Goal: Navigation & Orientation: Find specific page/section

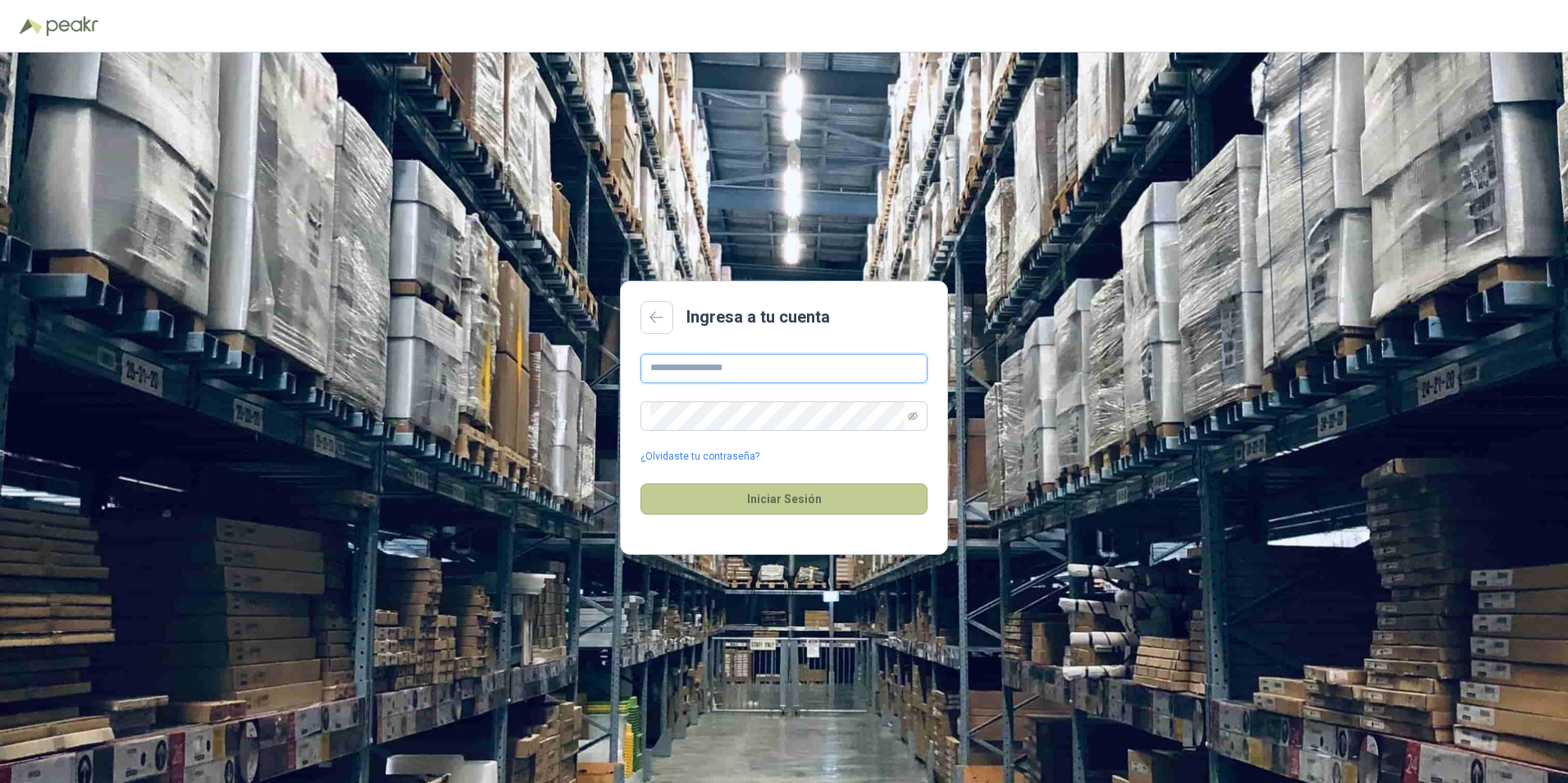
type input "**********"
click at [813, 498] on button "Iniciar Sesión" at bounding box center [784, 498] width 287 height 31
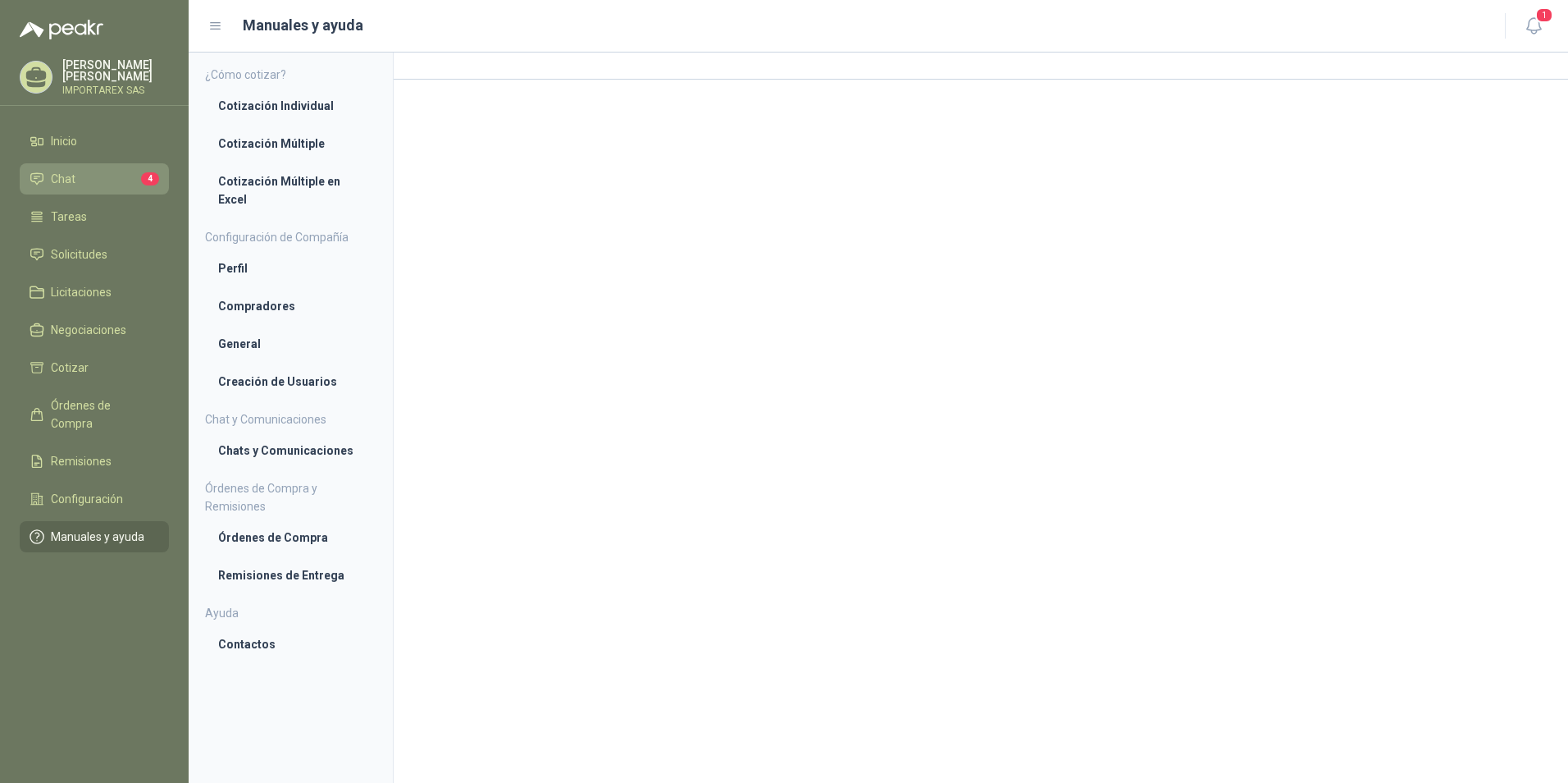
click at [82, 175] on li "Chat 4" at bounding box center [94, 179] width 130 height 18
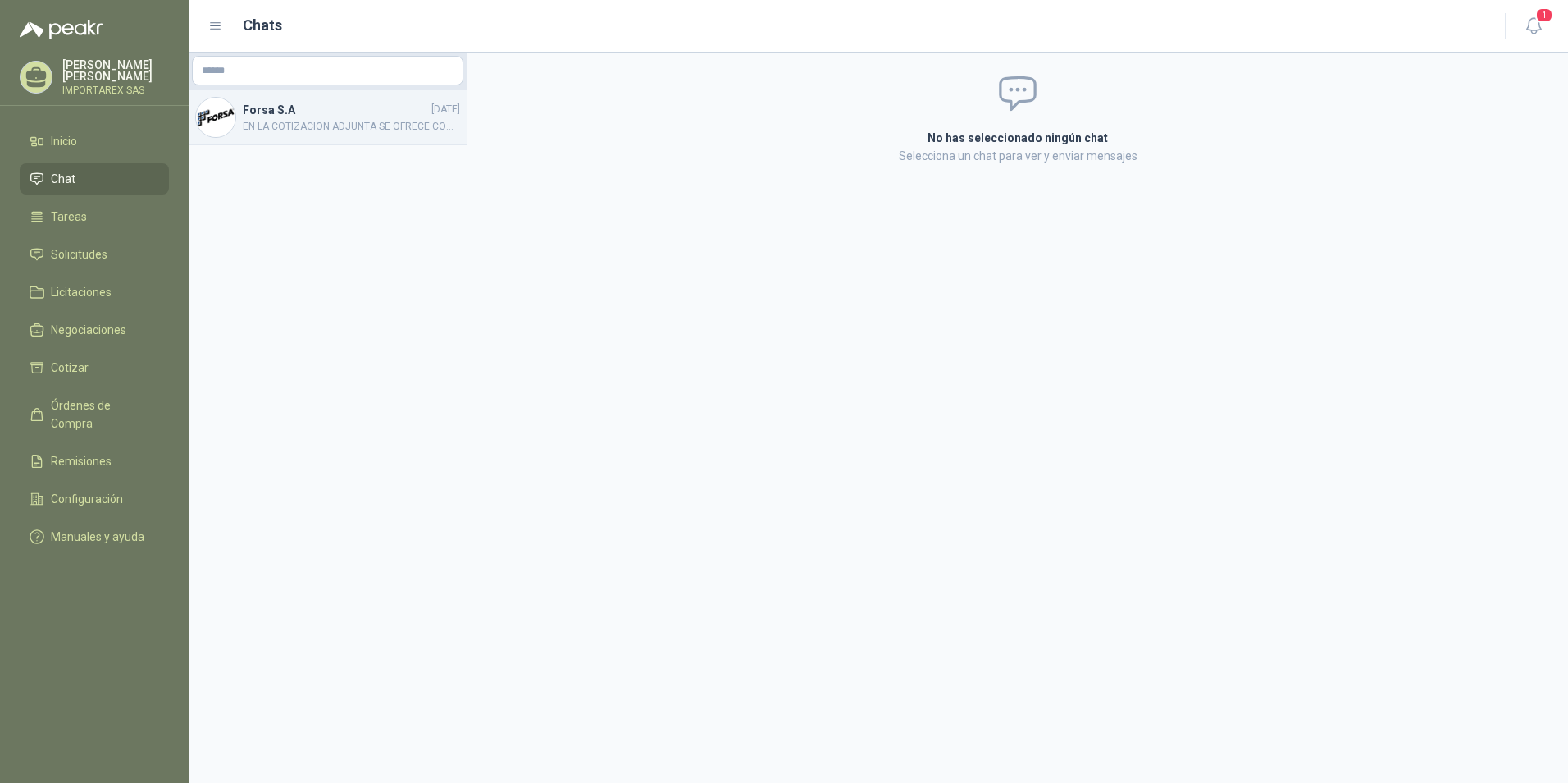
click at [409, 130] on span "EN LA COTIZACION ADJUNTA SE OFRECE COMO ALTERNATIVA LA SIGUIENTE DESCRIPCION: D…" at bounding box center [351, 126] width 217 height 15
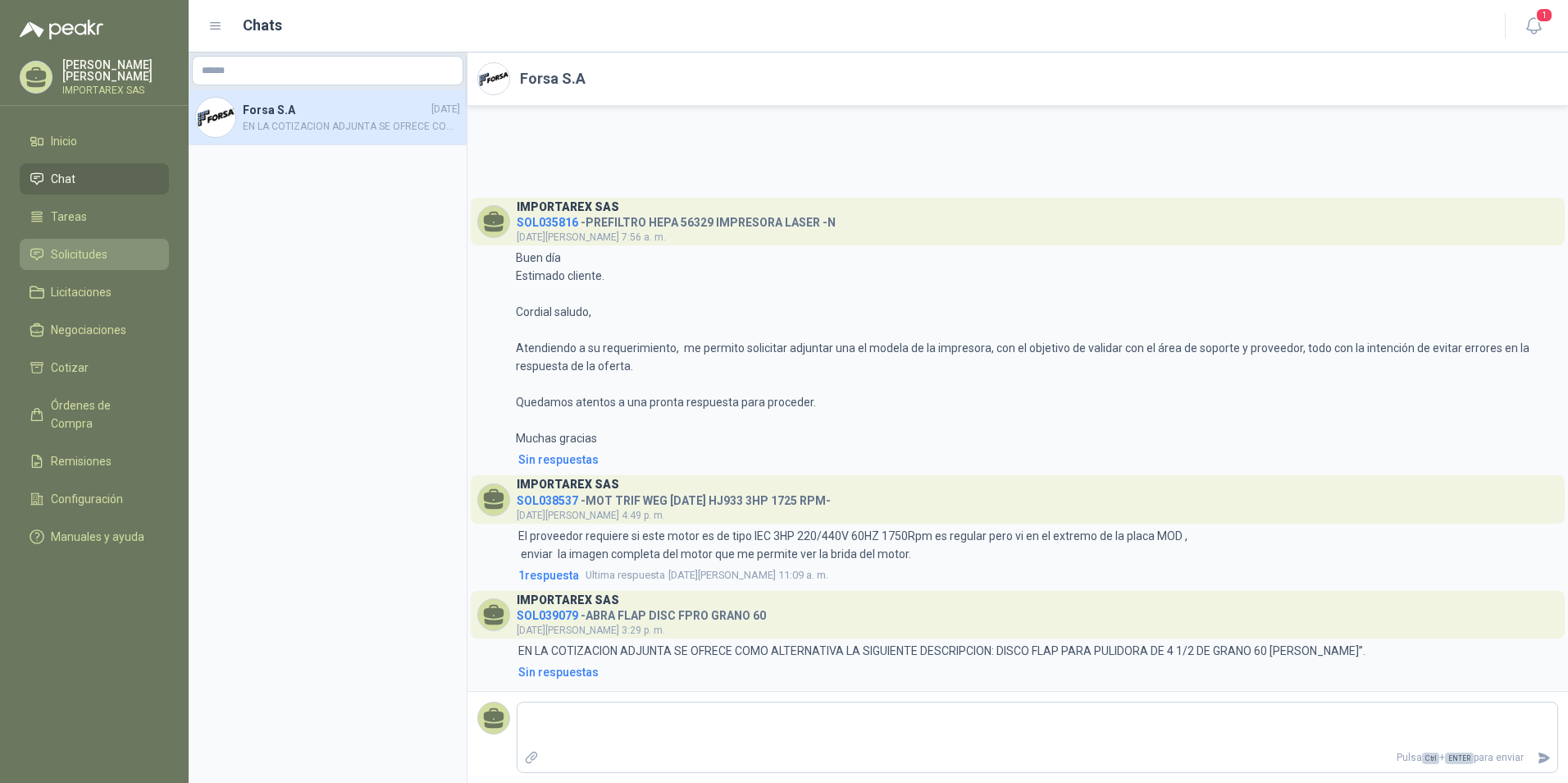
click at [85, 264] on link "Solicitudes" at bounding box center [94, 255] width 149 height 31
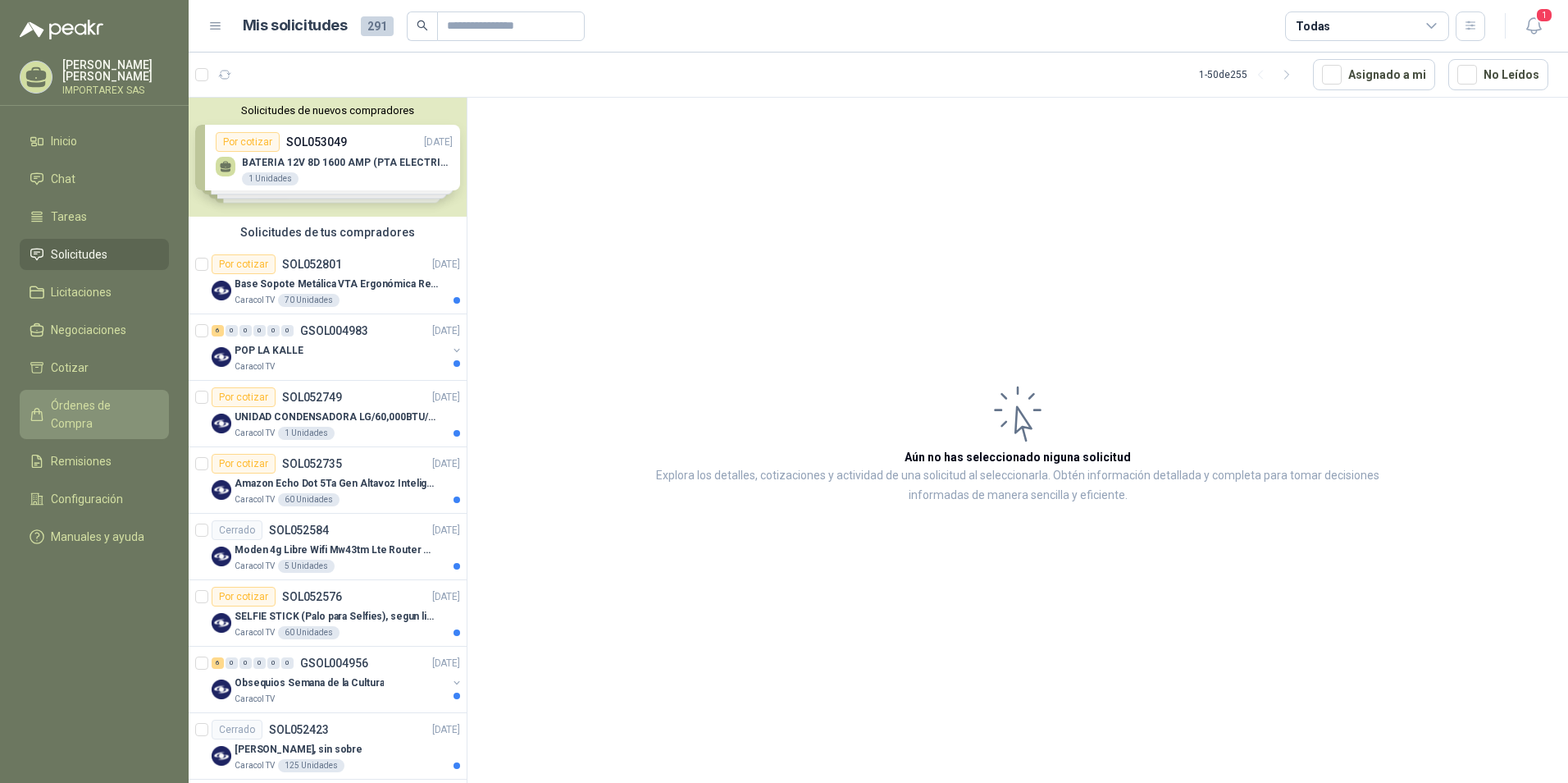
click at [159, 390] on link "Órdenes de Compra" at bounding box center [94, 414] width 149 height 49
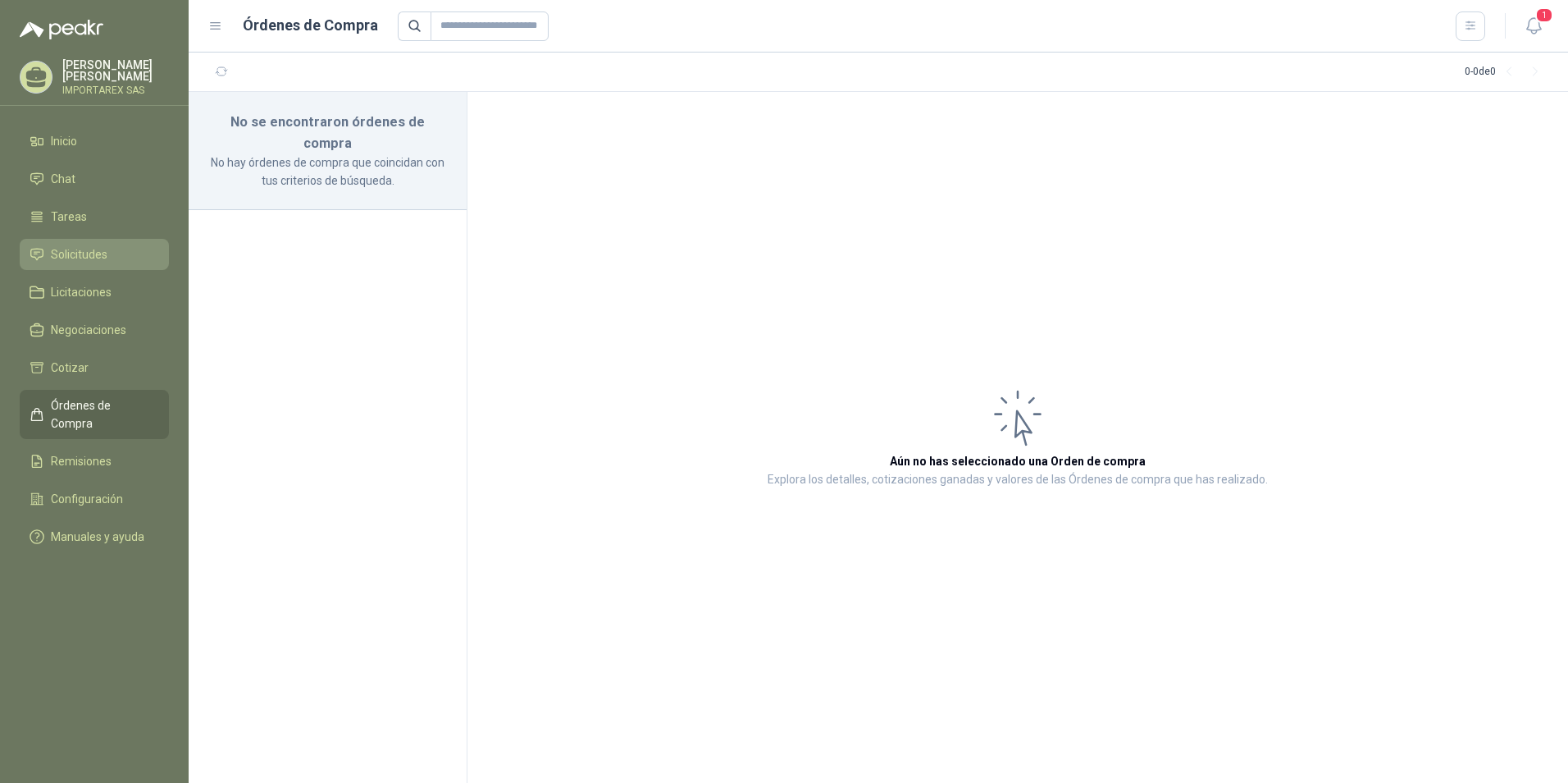
click at [120, 240] on link "Solicitudes" at bounding box center [94, 255] width 149 height 31
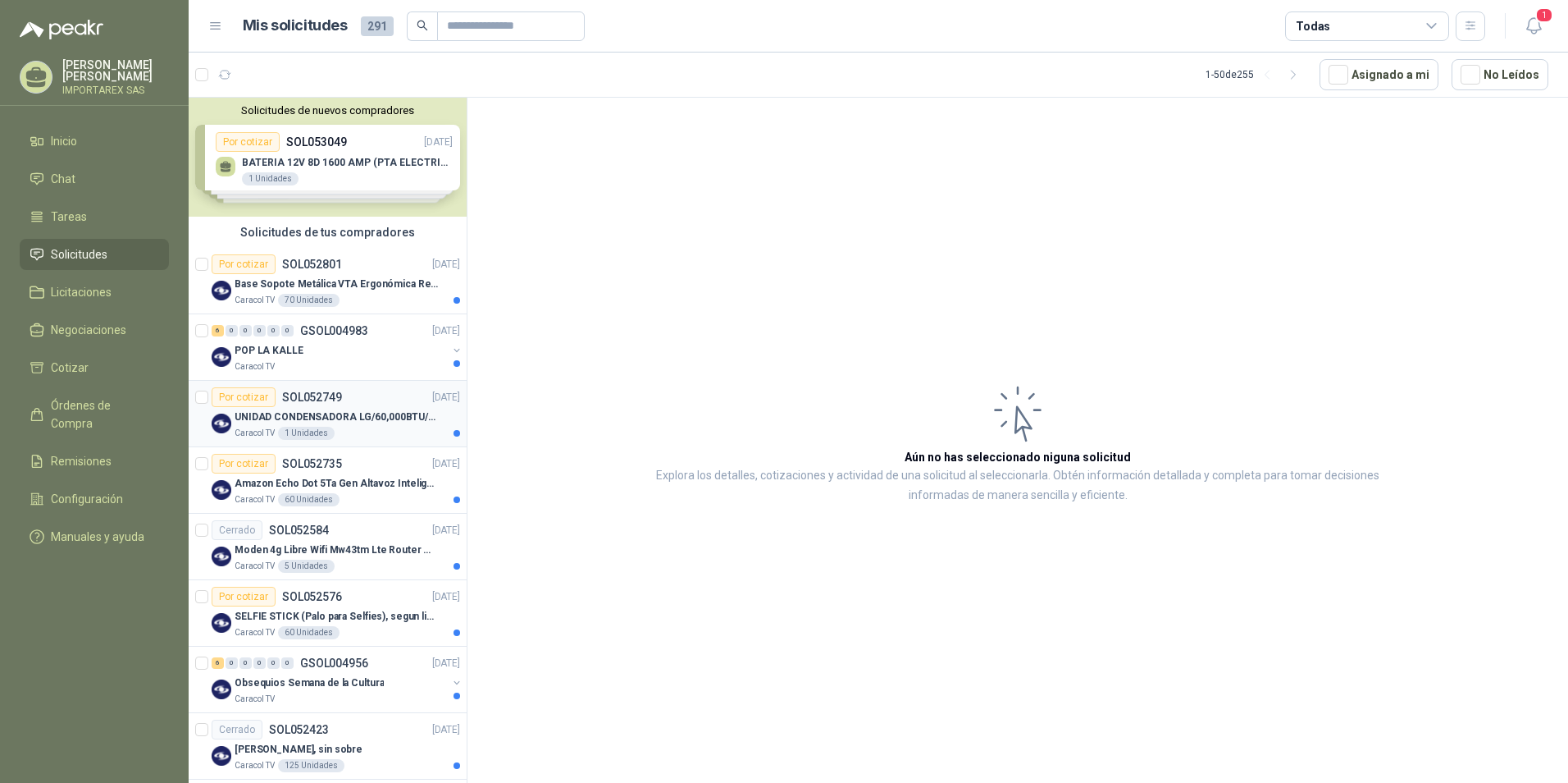
click at [303, 394] on p "SOL052749" at bounding box center [313, 397] width 60 height 12
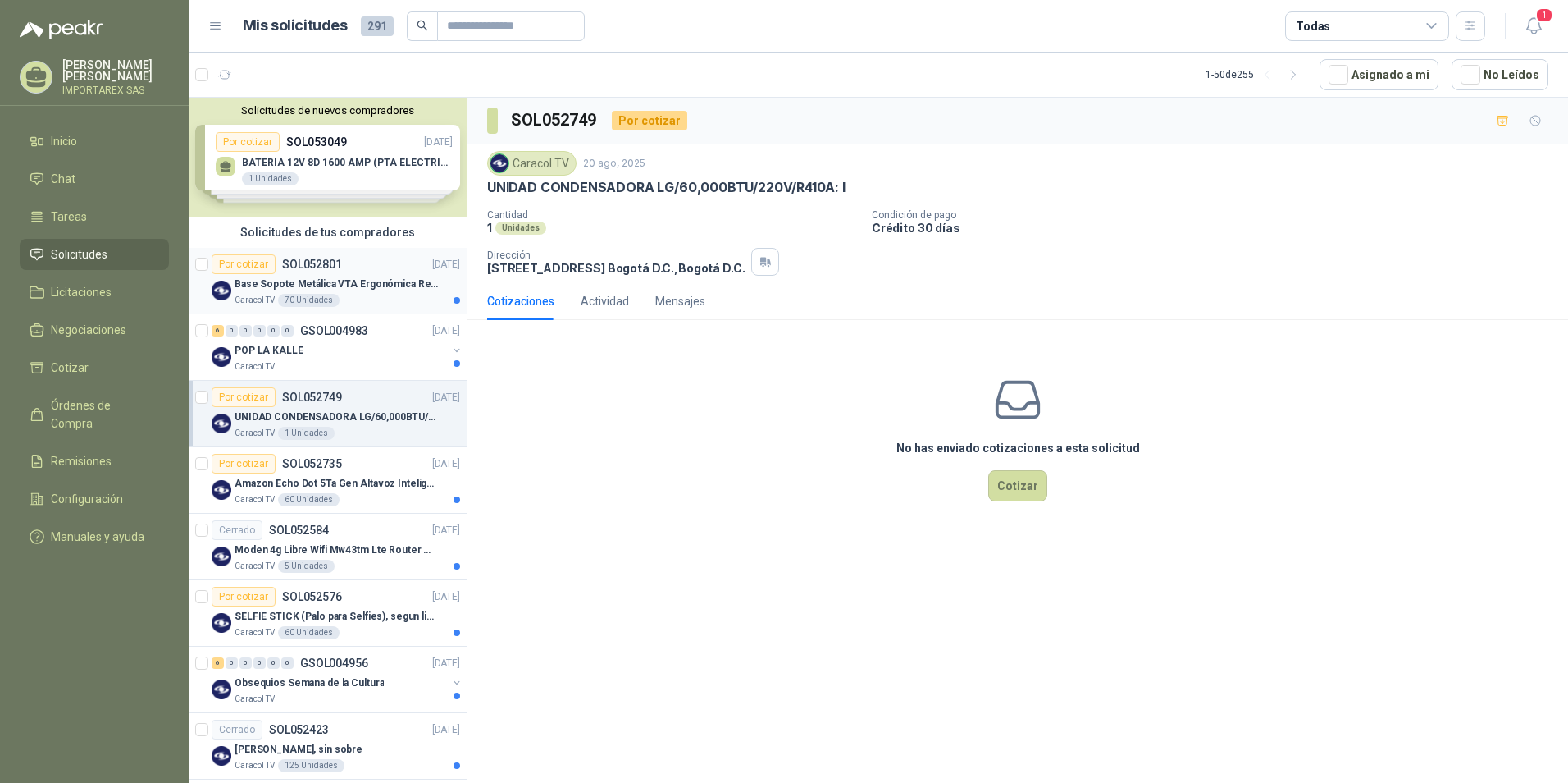
click at [398, 296] on div "Caracol TV 70 Unidades" at bounding box center [347, 300] width 226 height 13
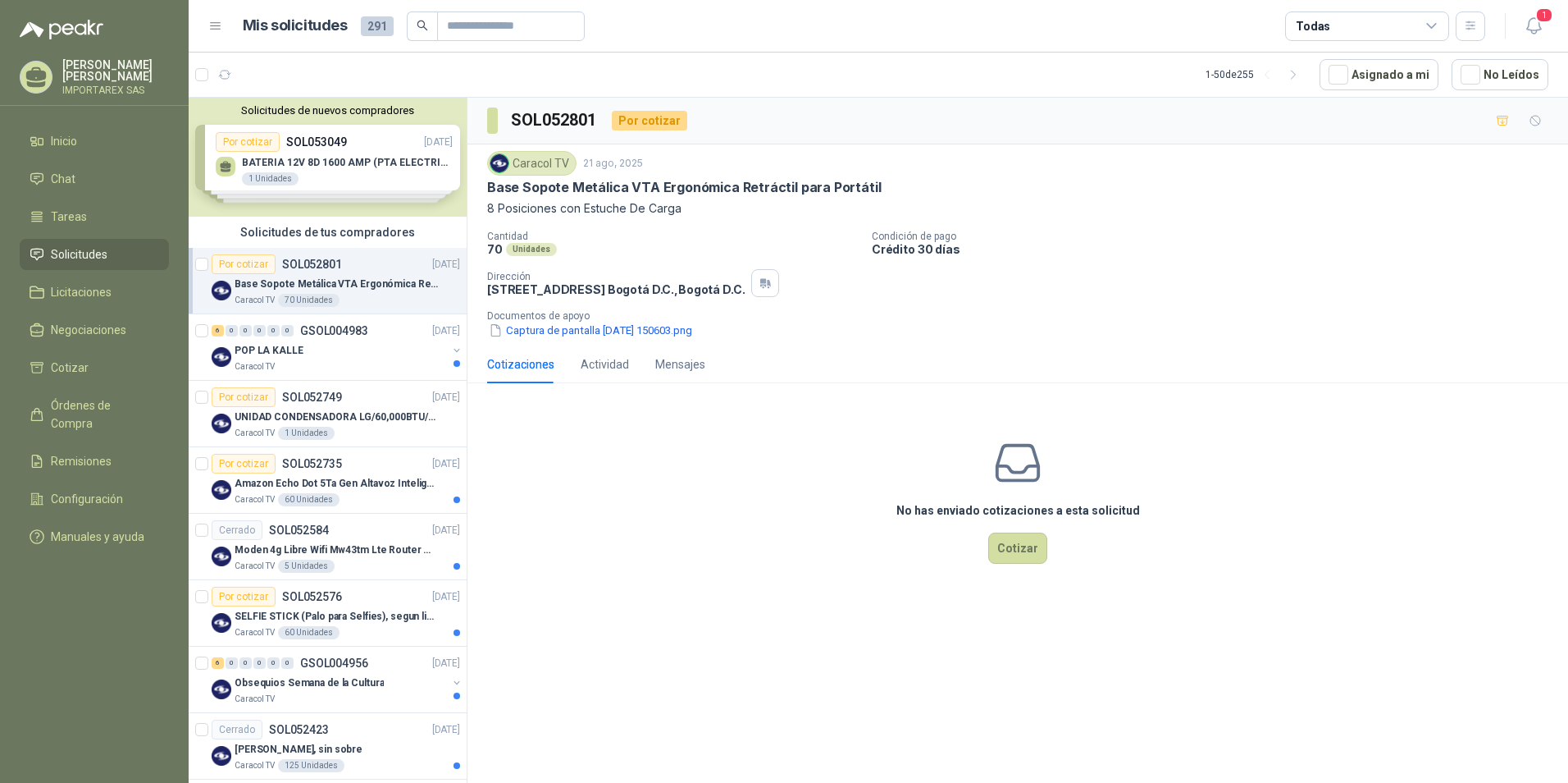
click at [378, 160] on div "Solicitudes de nuevos compradores Por cotizar SOL053049 [DATE] BATERIA 12V 8D 1…" at bounding box center [327, 157] width 278 height 119
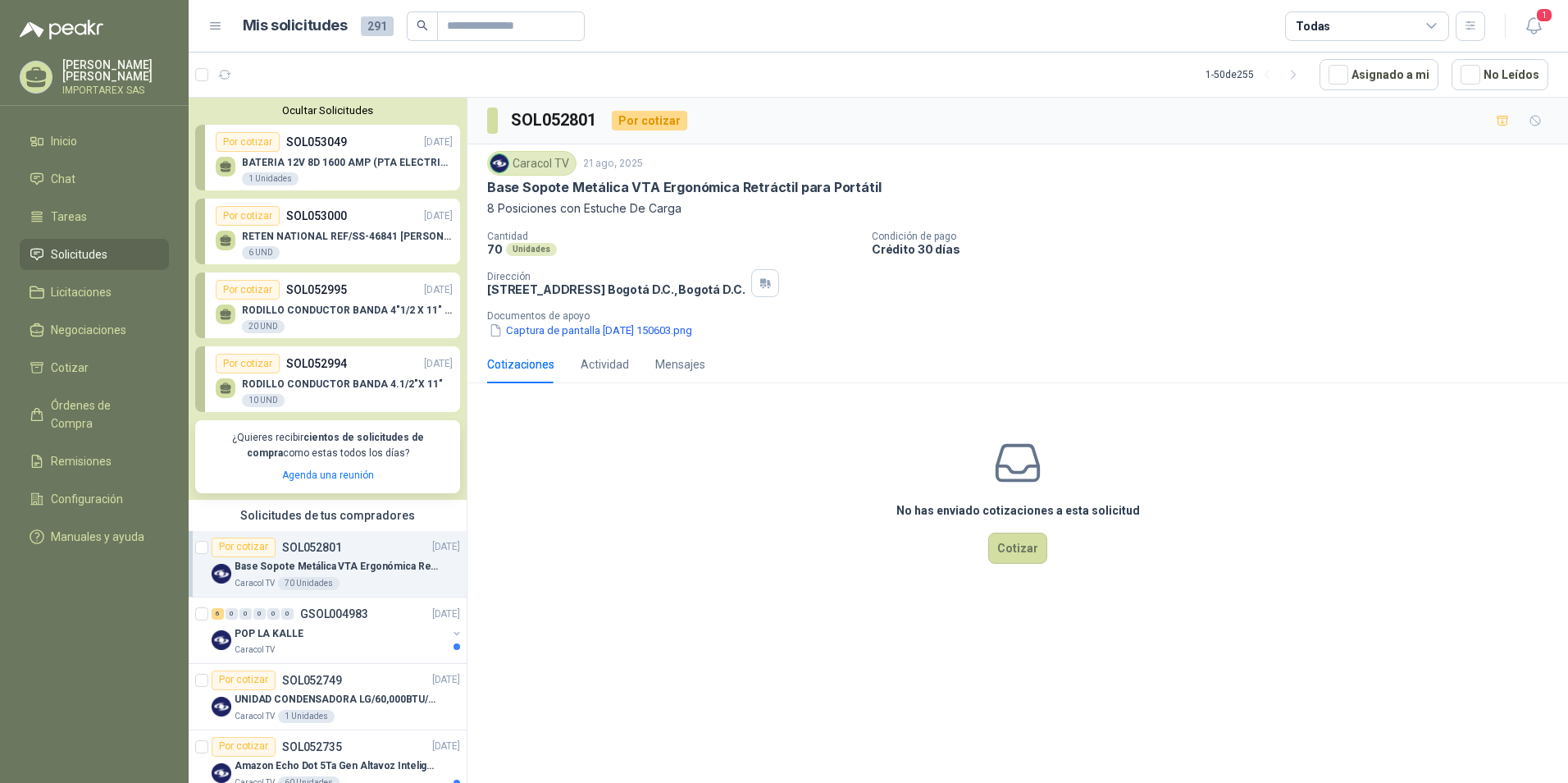
click at [108, 247] on li "Solicitudes" at bounding box center [94, 255] width 130 height 18
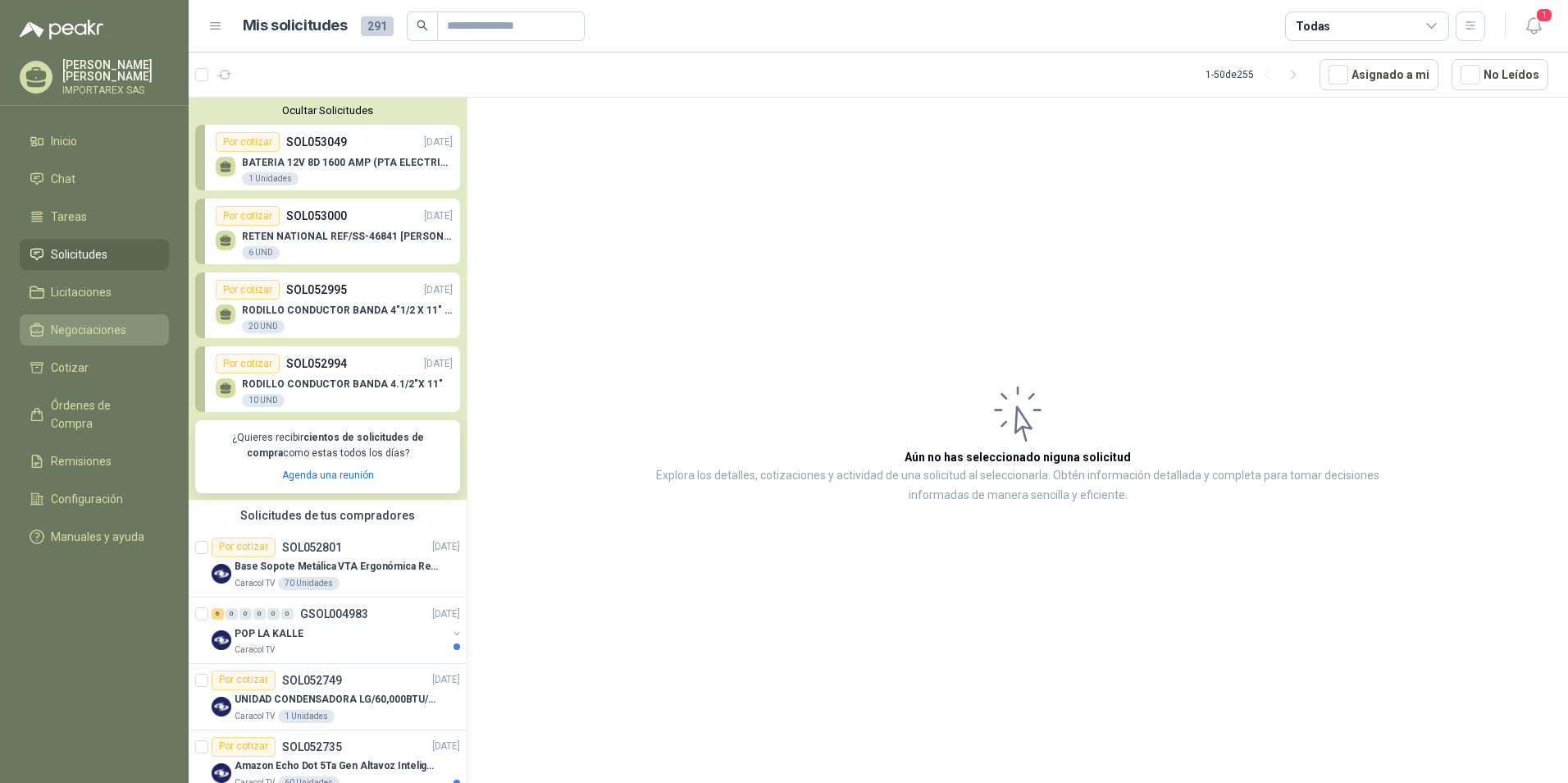
click at [117, 317] on link "Negociaciones" at bounding box center [94, 330] width 149 height 31
click at [110, 291] on span "Licitaciones" at bounding box center [81, 292] width 61 height 18
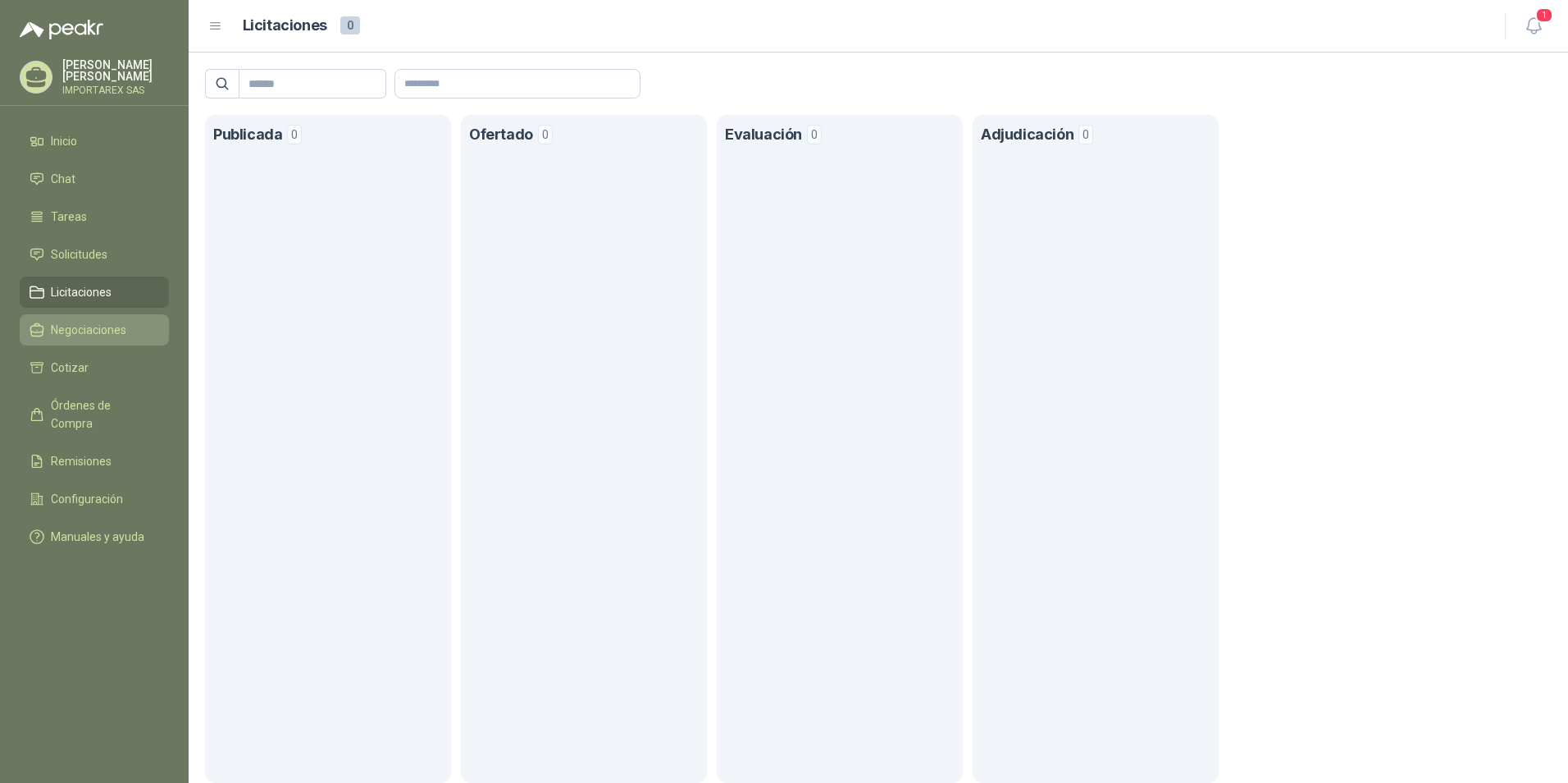
click at [126, 324] on span "Negociaciones" at bounding box center [88, 330] width 75 height 18
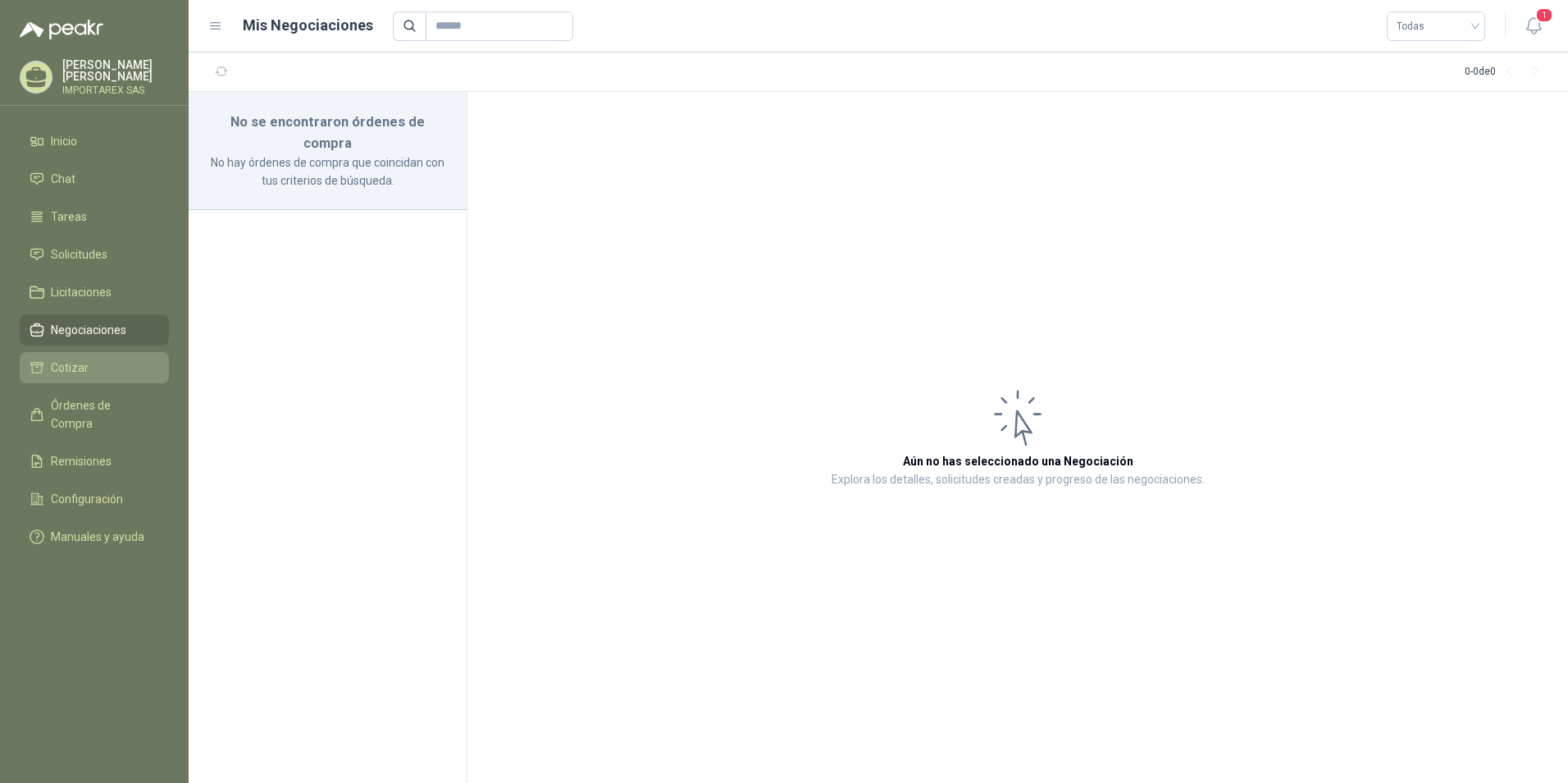
click at [131, 366] on li "Cotizar" at bounding box center [94, 368] width 130 height 18
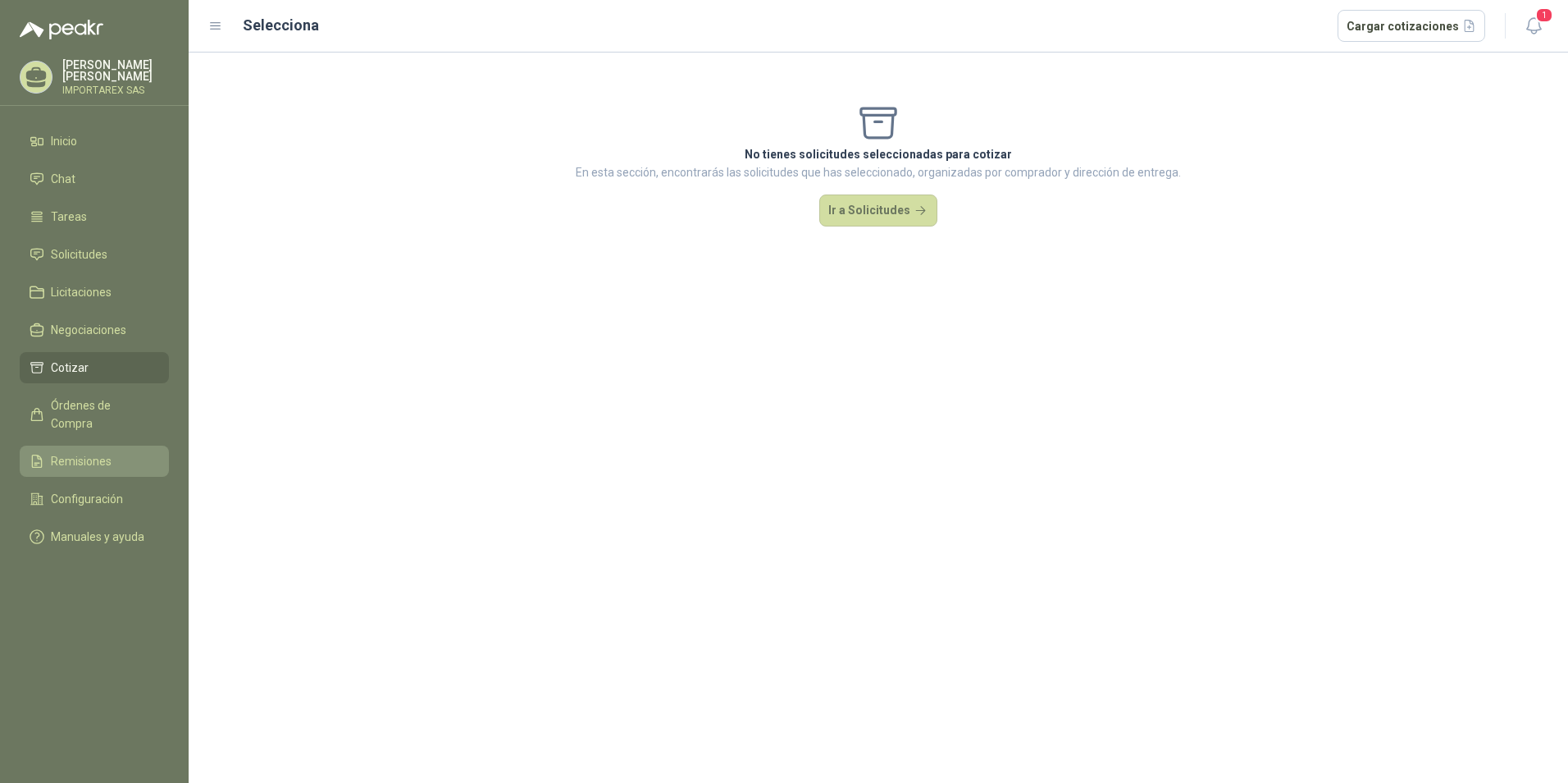
click at [132, 452] on li "Remisiones" at bounding box center [94, 461] width 130 height 18
